Goal: Navigation & Orientation: Find specific page/section

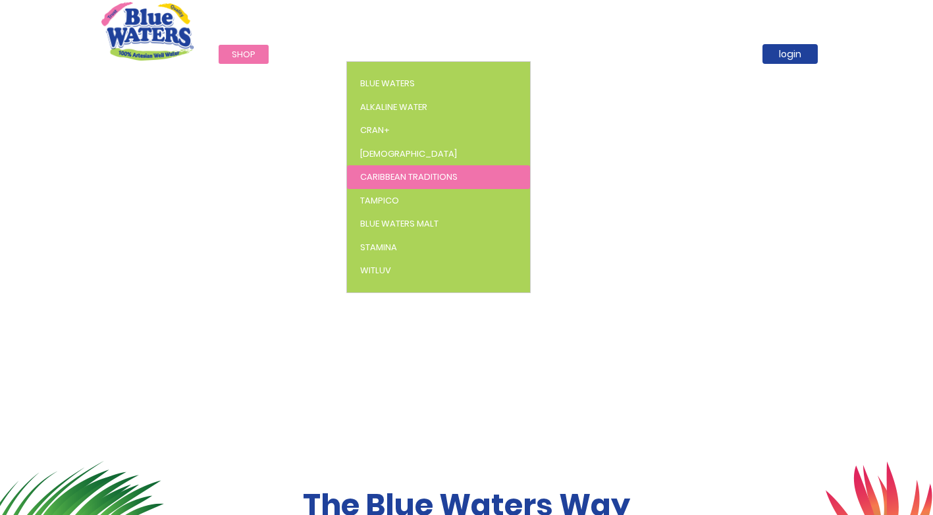
click at [392, 171] on span "Caribbean Traditions" at bounding box center [408, 177] width 97 height 13
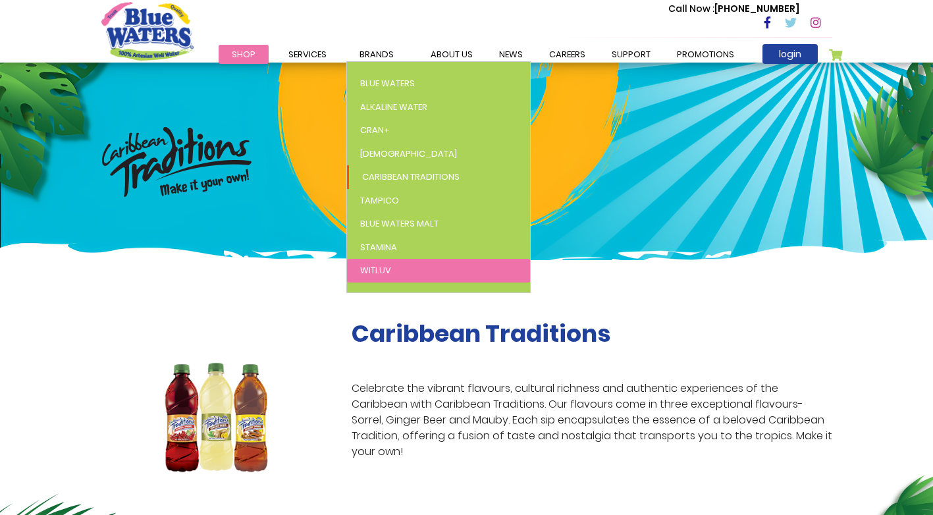
click at [379, 269] on span "WitLuv" at bounding box center [375, 270] width 31 height 13
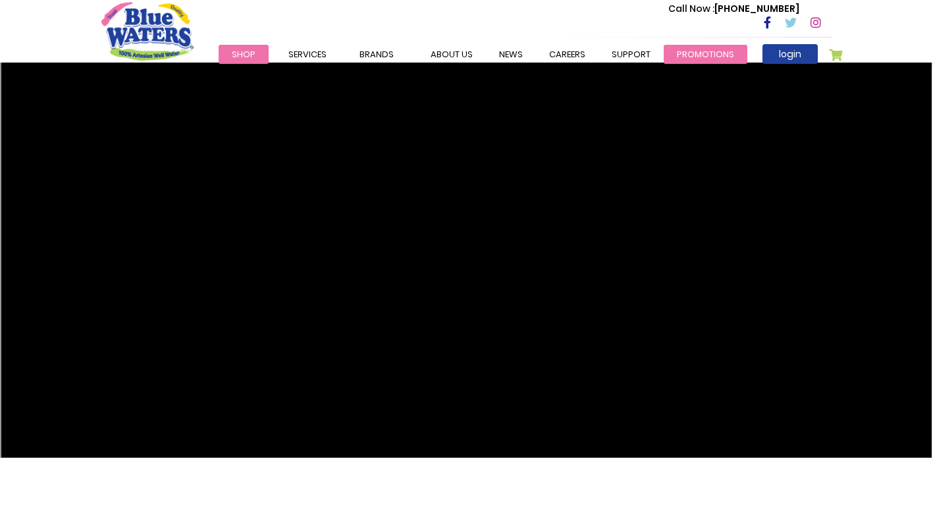
click at [682, 54] on link "Promotions" at bounding box center [706, 54] width 84 height 19
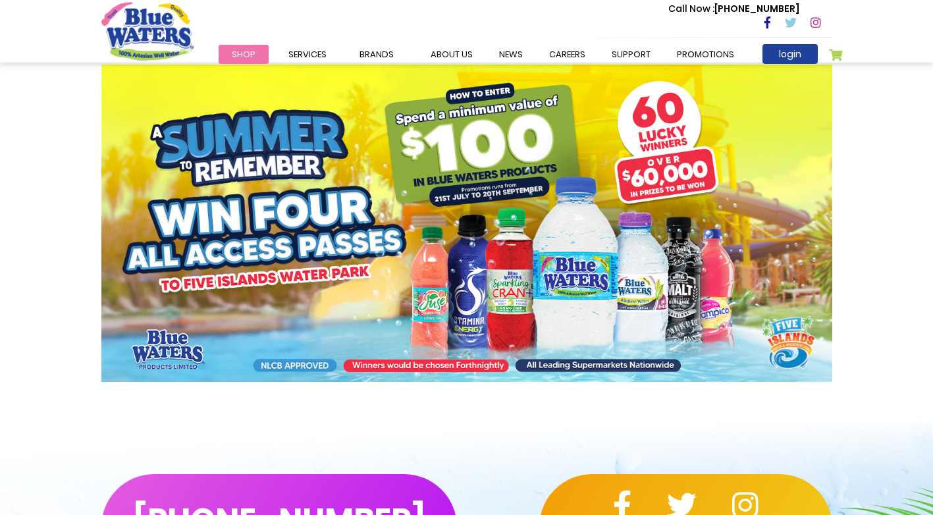
scroll to position [198, 0]
